Goal: Task Accomplishment & Management: Manage account settings

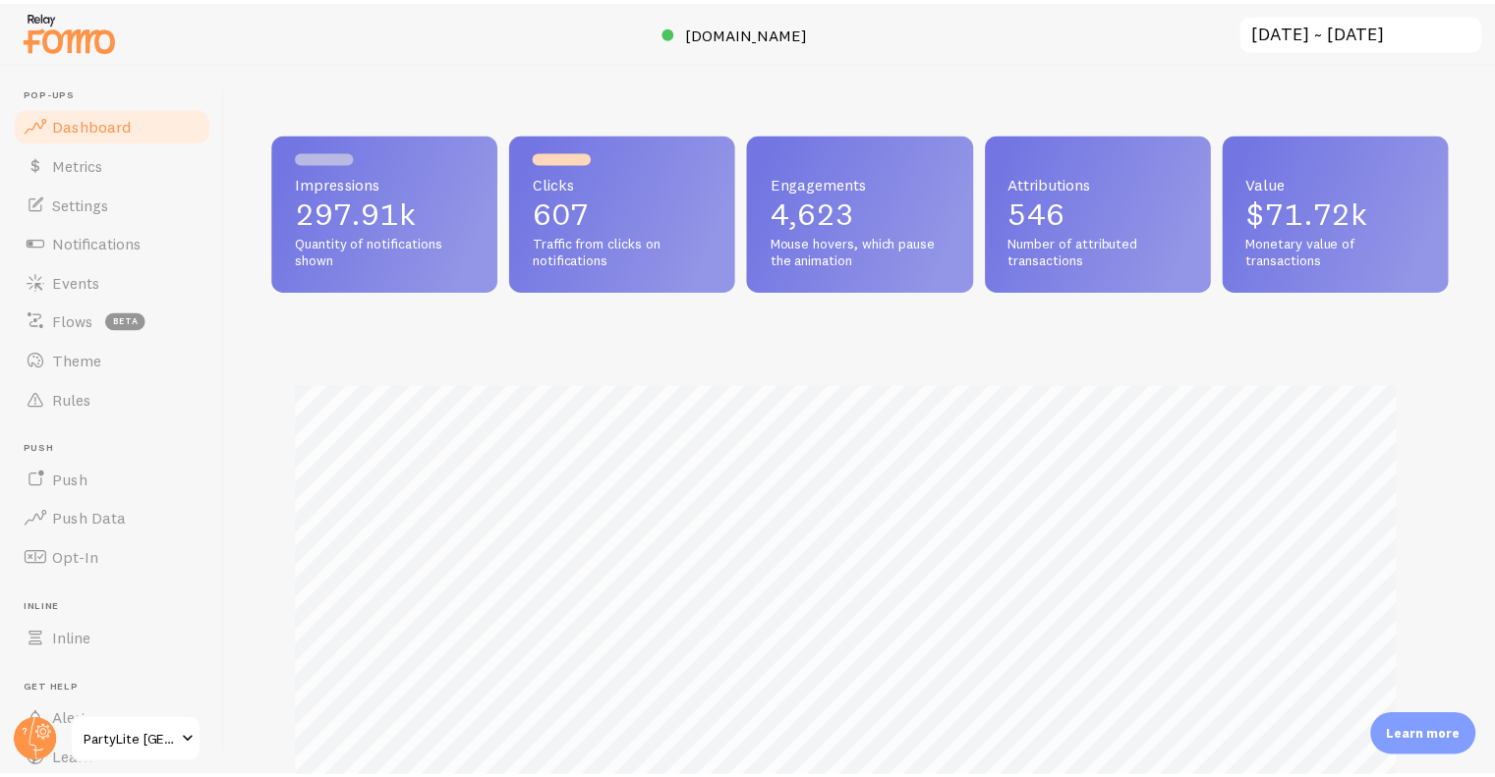
scroll to position [982383, 981742]
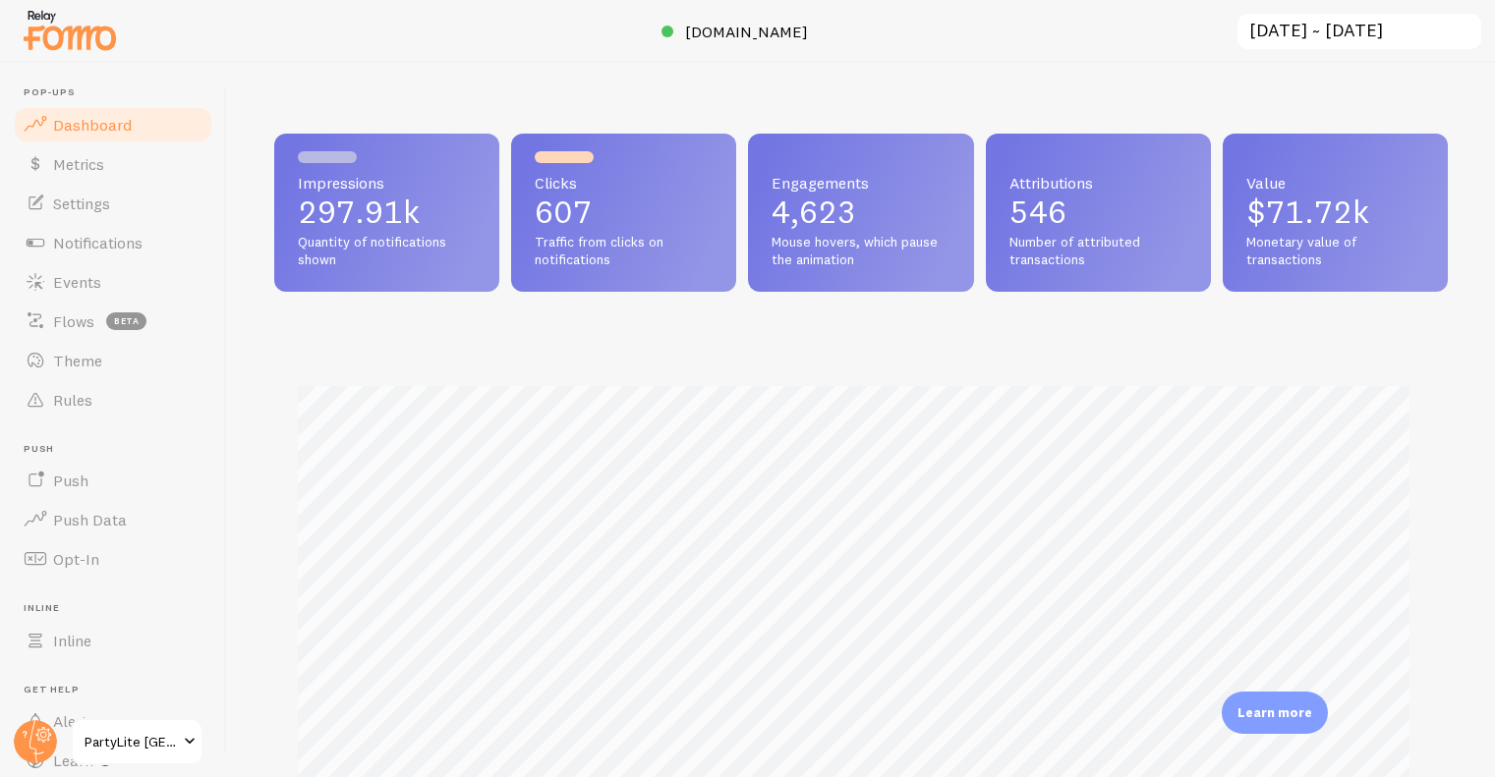
click at [78, 29] on img at bounding box center [70, 30] width 98 height 50
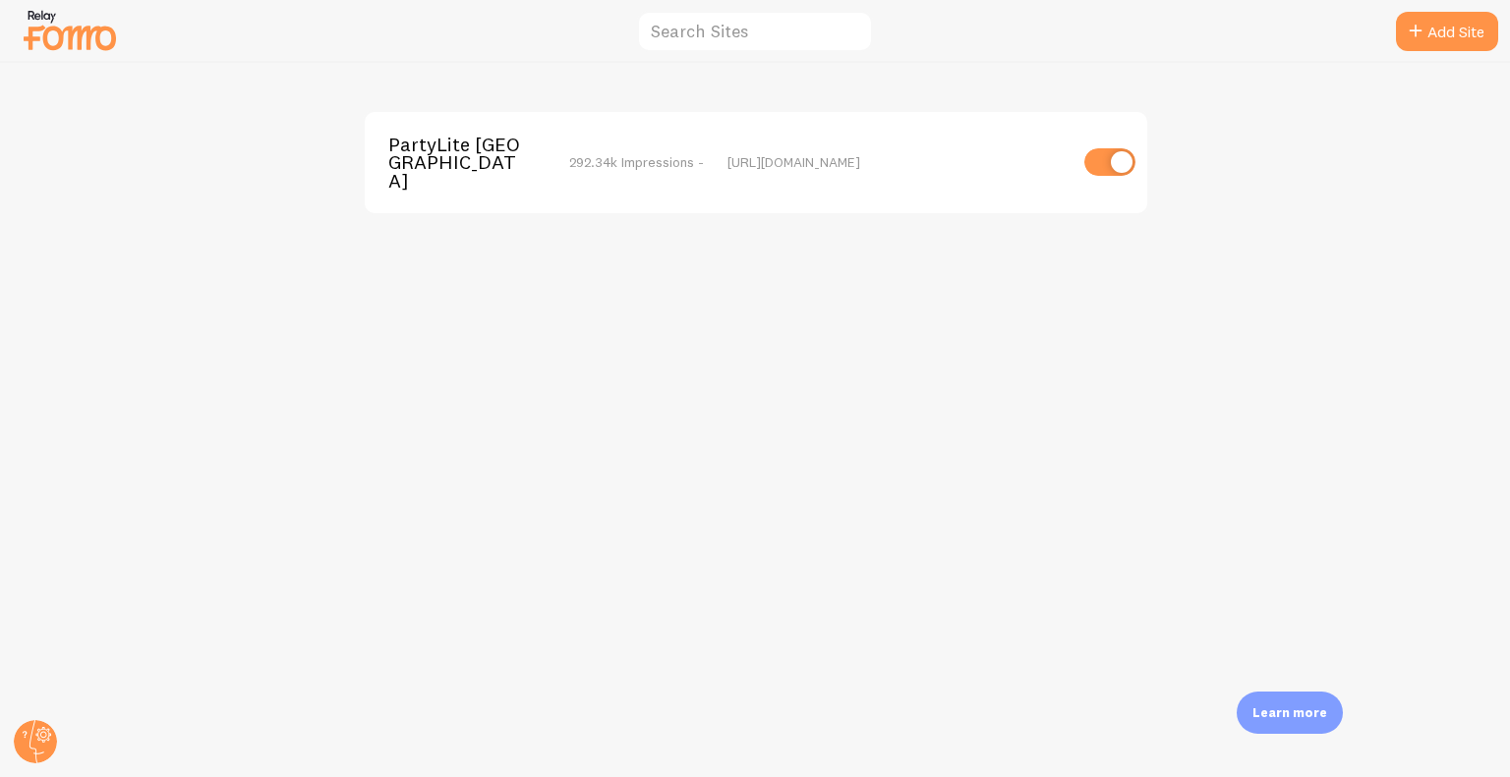
click at [404, 164] on span "PartyLite [GEOGRAPHIC_DATA]" at bounding box center [467, 163] width 158 height 54
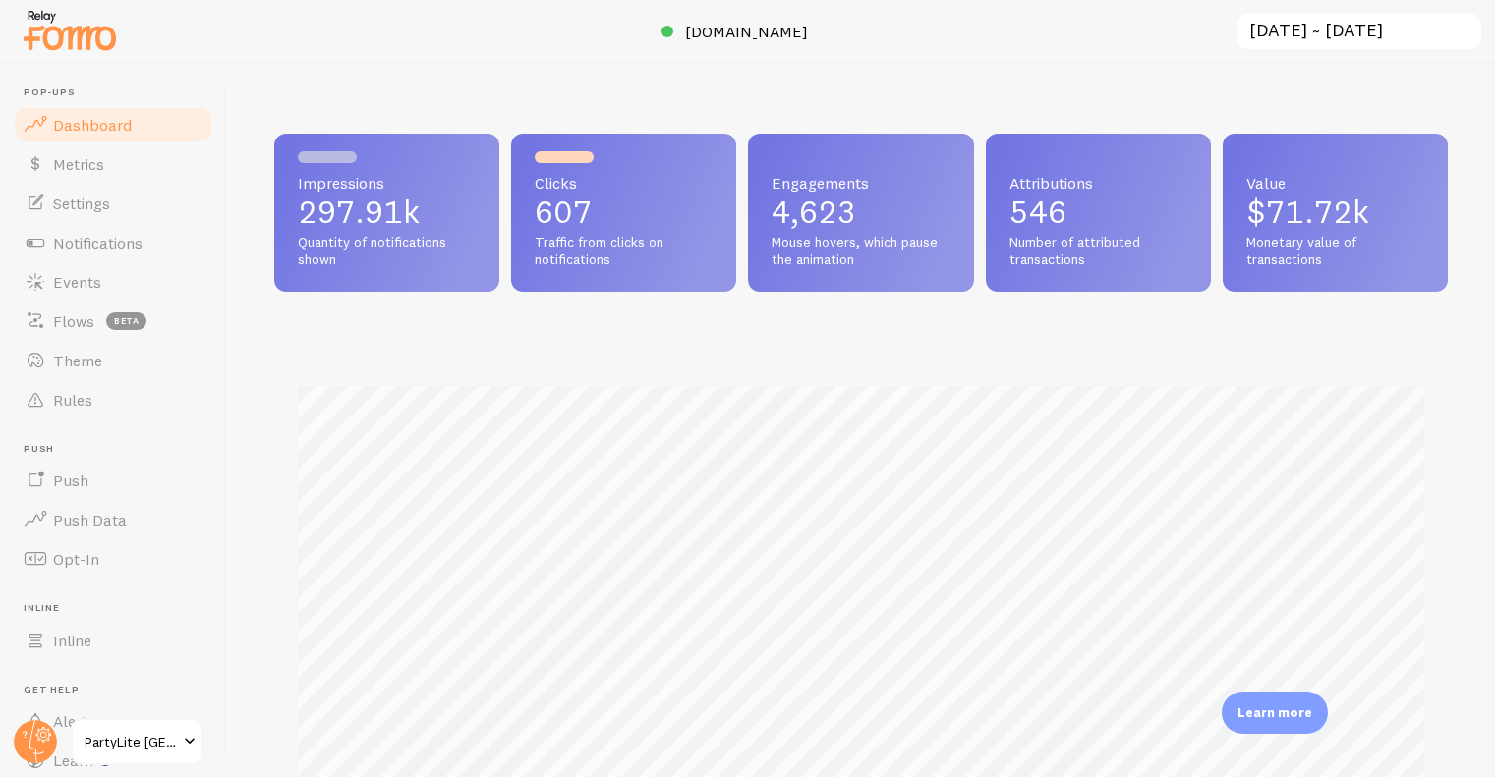
scroll to position [516, 1159]
click at [68, 22] on img at bounding box center [70, 30] width 98 height 50
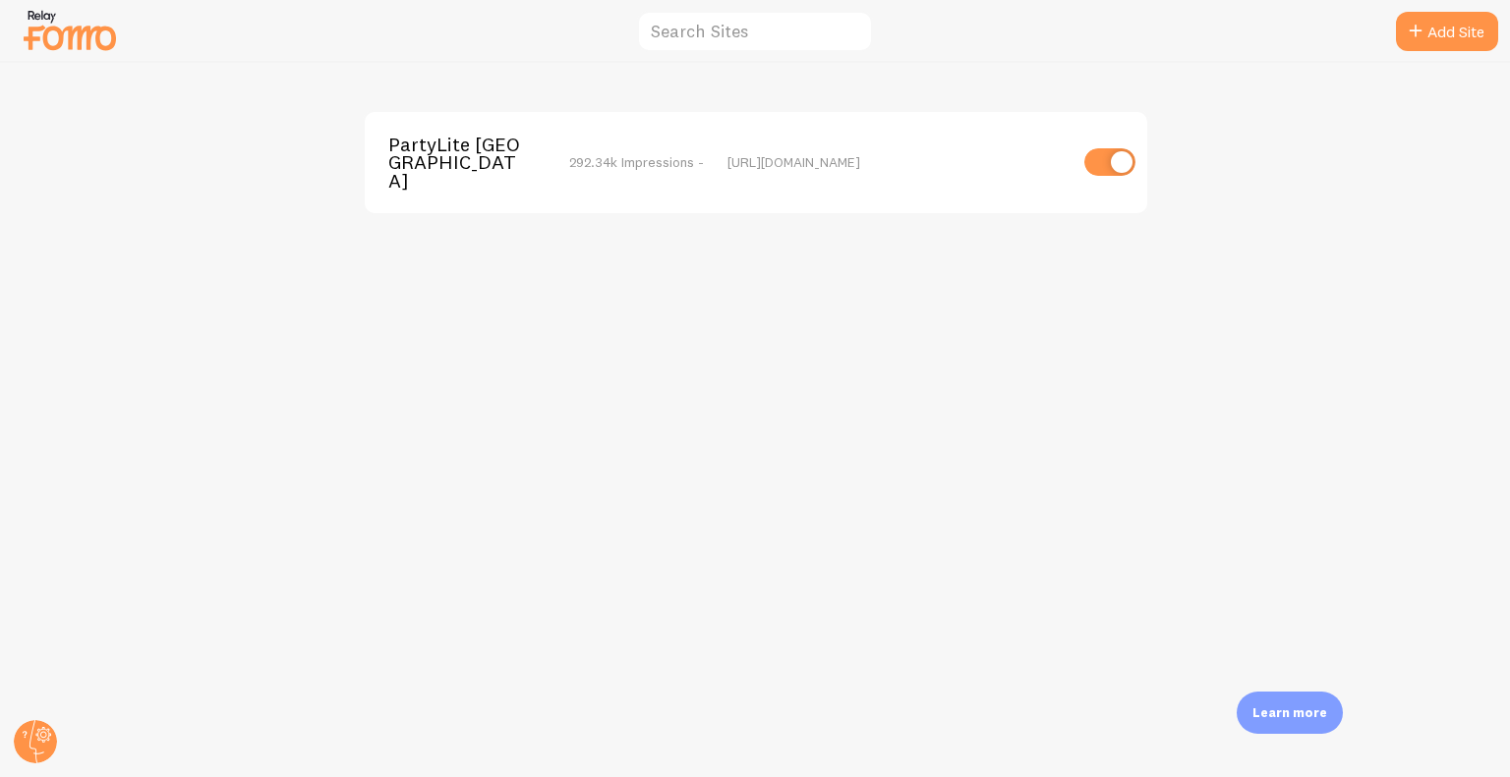
click at [422, 140] on span "PartyLite [GEOGRAPHIC_DATA]" at bounding box center [467, 163] width 158 height 54
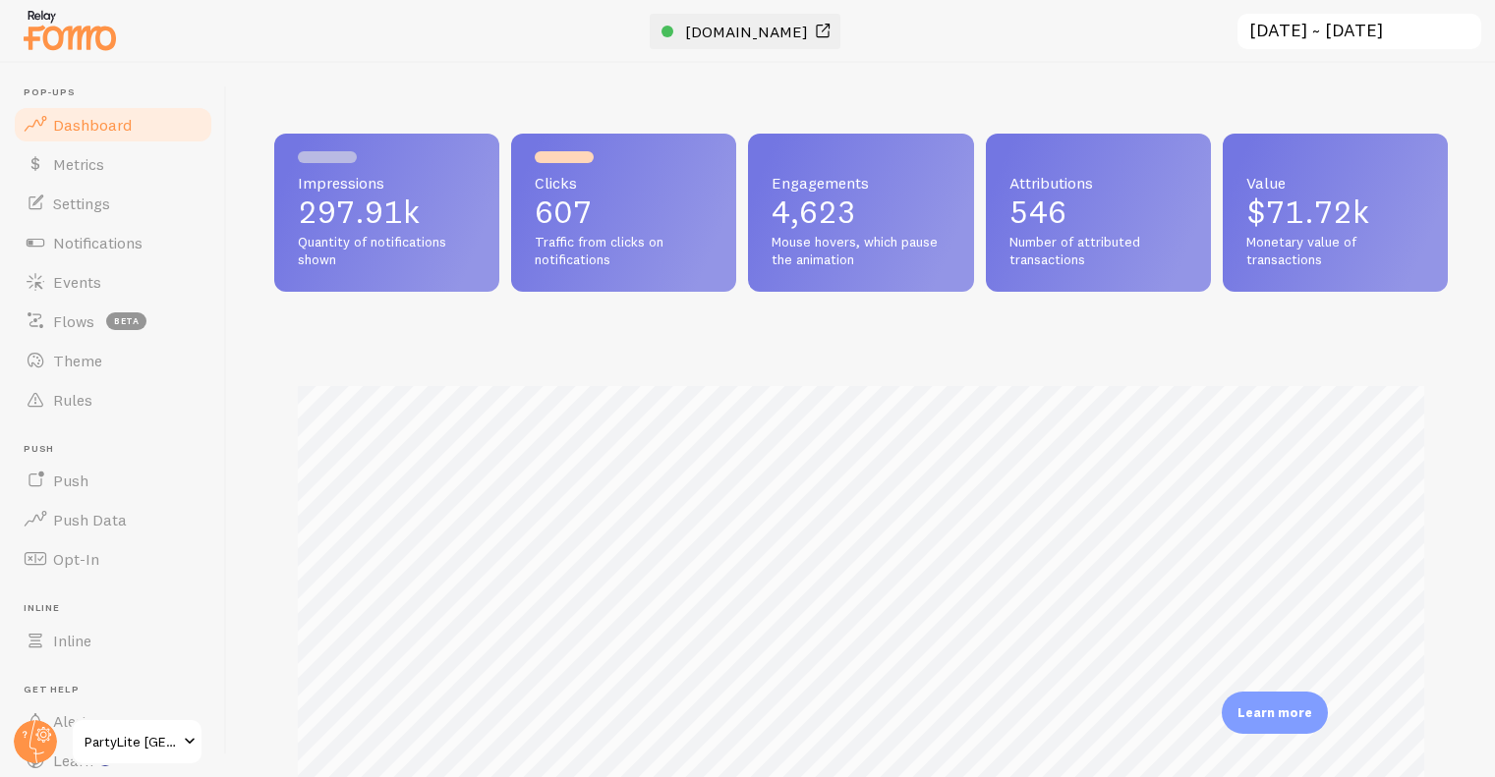
scroll to position [516, 1159]
click at [708, 36] on span "[DOMAIN_NAME]" at bounding box center [746, 32] width 123 height 20
click at [66, 28] on img at bounding box center [70, 30] width 98 height 50
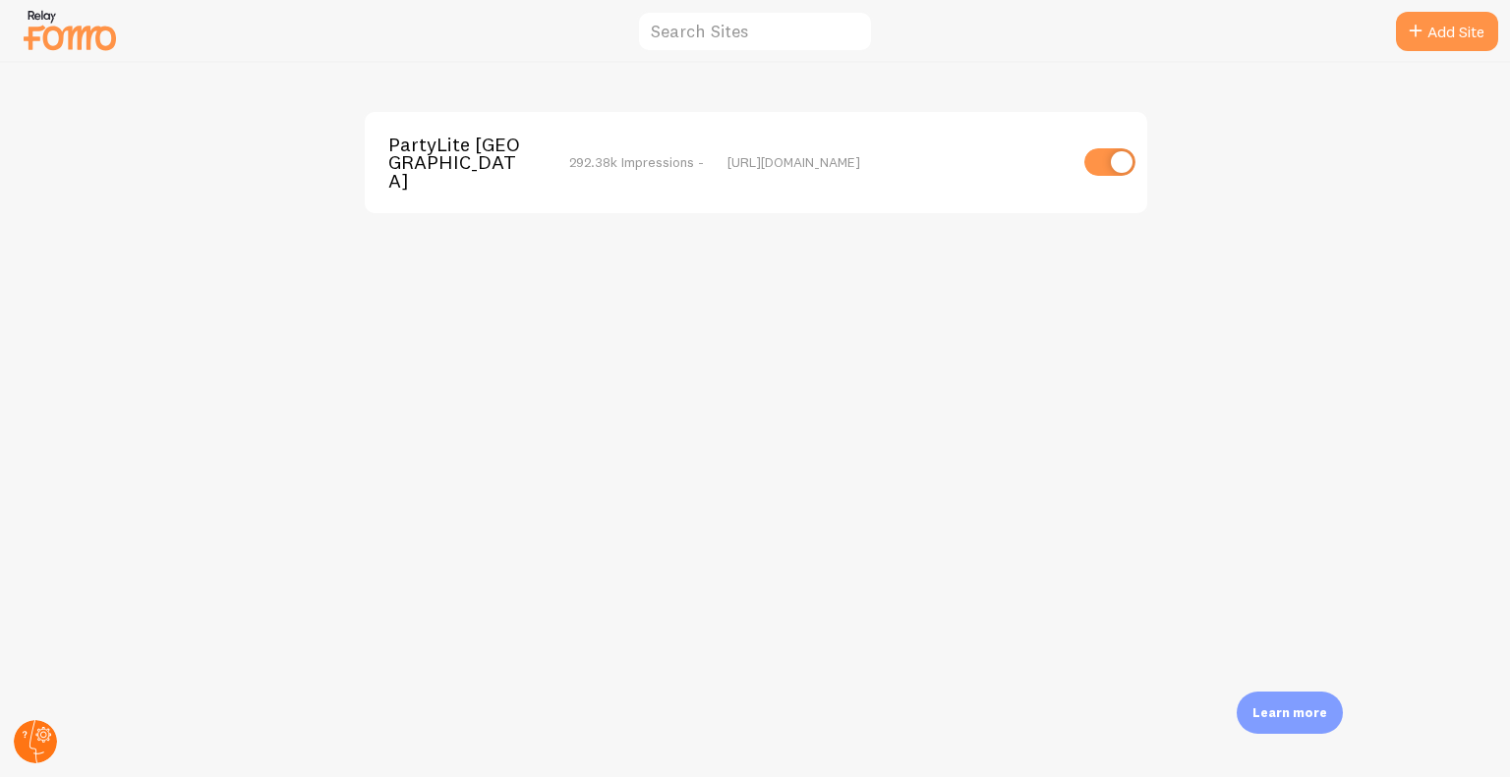
click at [35, 728] on circle at bounding box center [35, 741] width 43 height 43
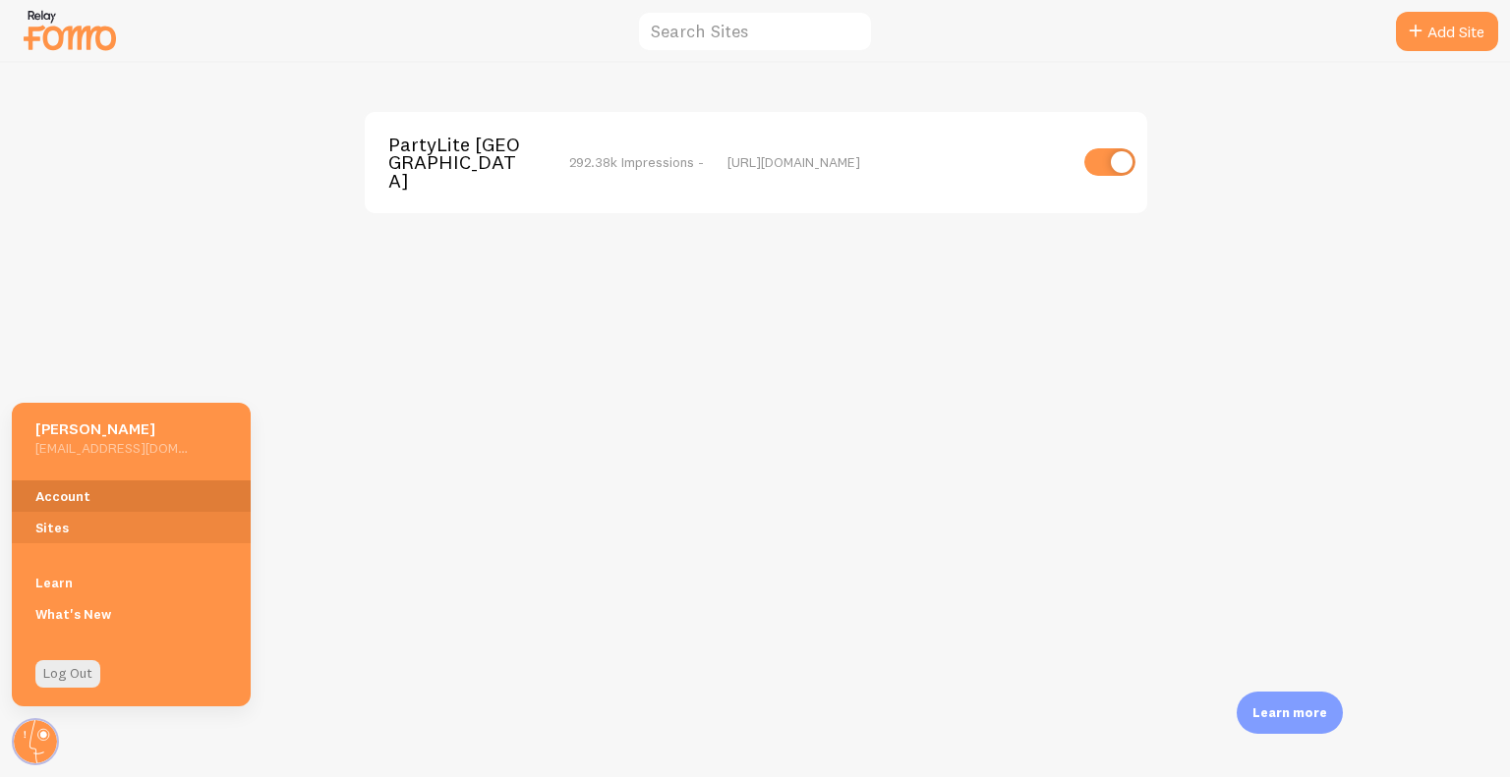
click at [104, 491] on link "Account" at bounding box center [131, 496] width 239 height 31
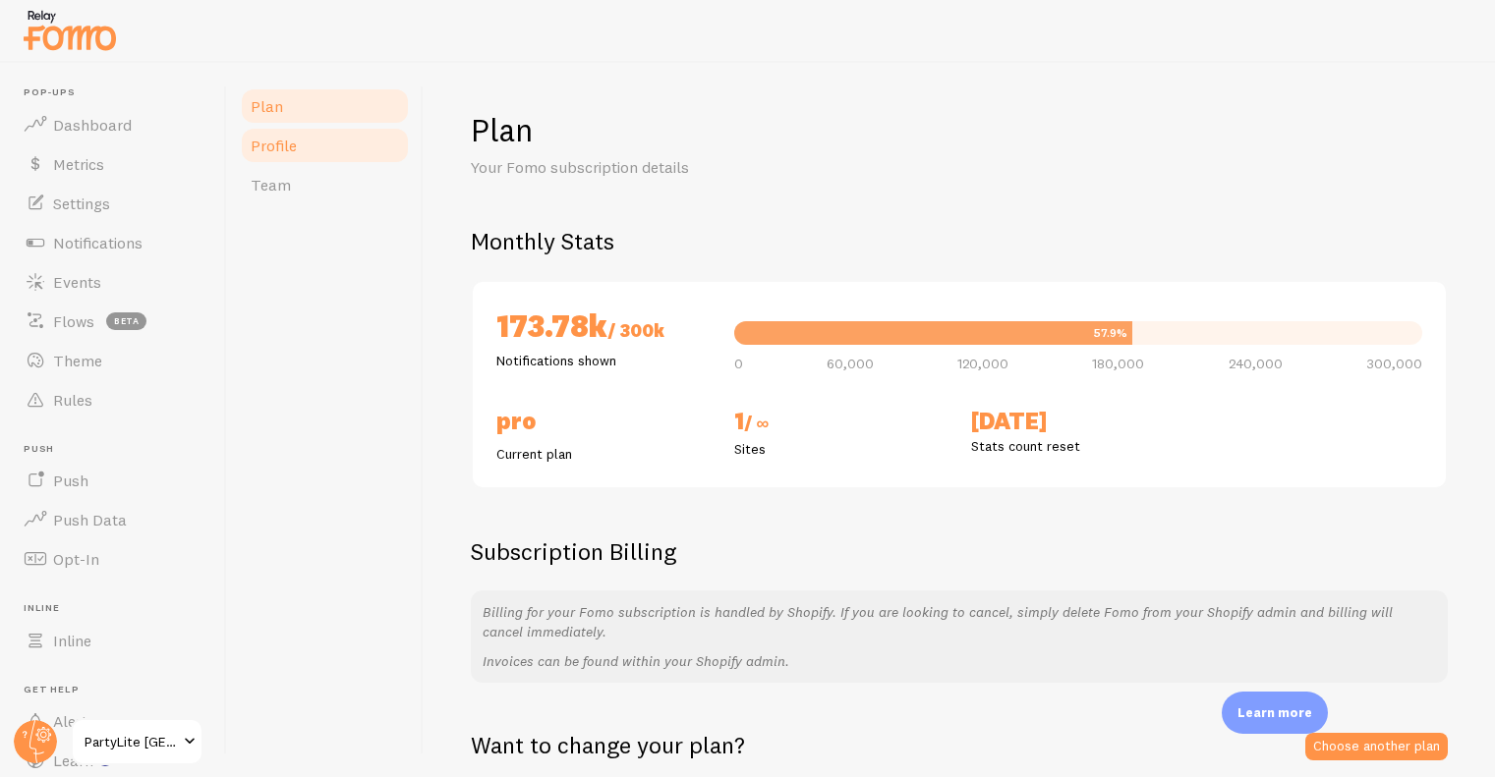
click at [349, 130] on link "Profile" at bounding box center [325, 145] width 172 height 39
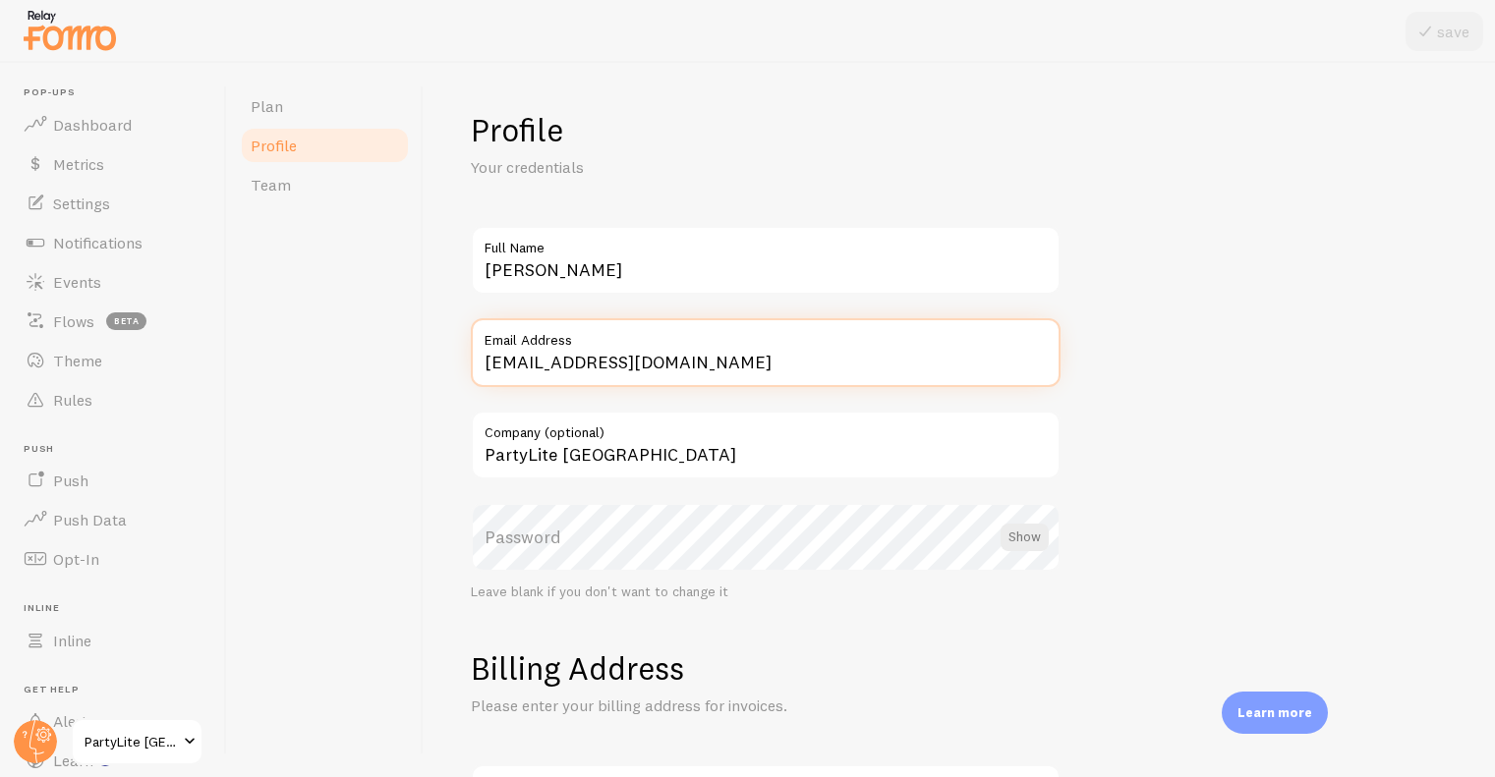
drag, startPoint x: 723, startPoint y: 355, endPoint x: 469, endPoint y: 382, distance: 256.1
click at [469, 382] on div "Profile Your credentials [PERSON_NAME] Full Name [EMAIL_ADDRESS][DOMAIN_NAME] E…" at bounding box center [959, 420] width 1071 height 715
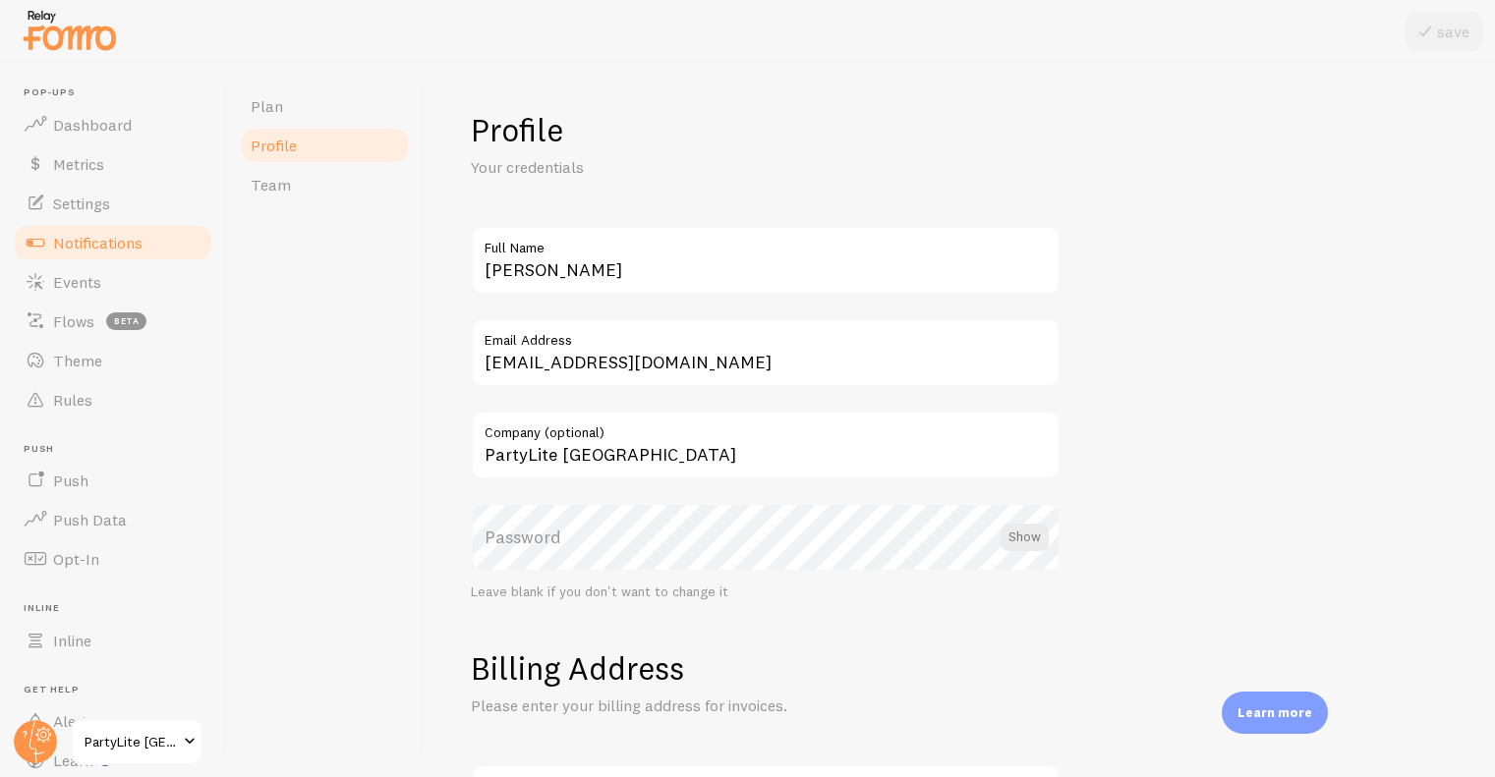
click at [113, 227] on link "Notifications" at bounding box center [113, 242] width 202 height 39
